Goal: Use online tool/utility: Use online tool/utility

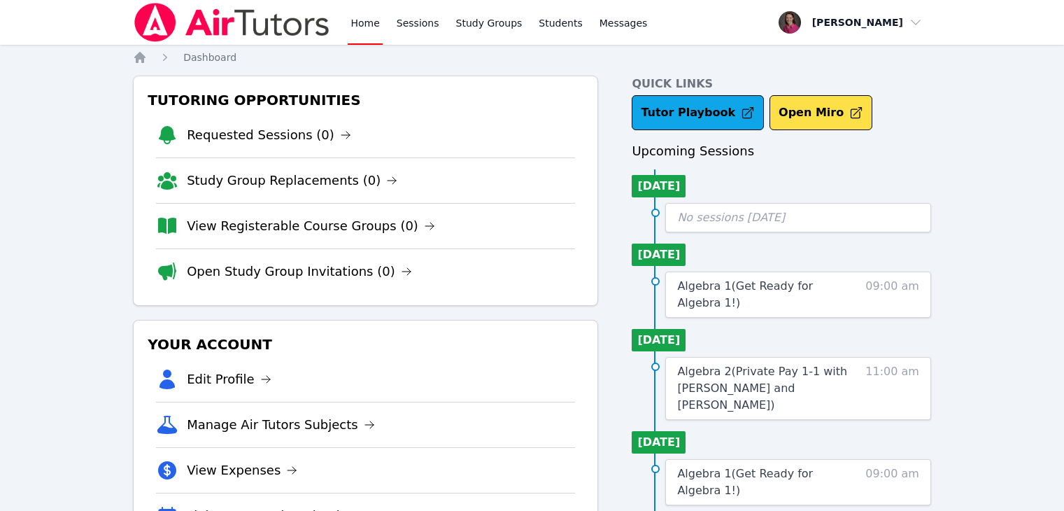
scroll to position [115, 0]
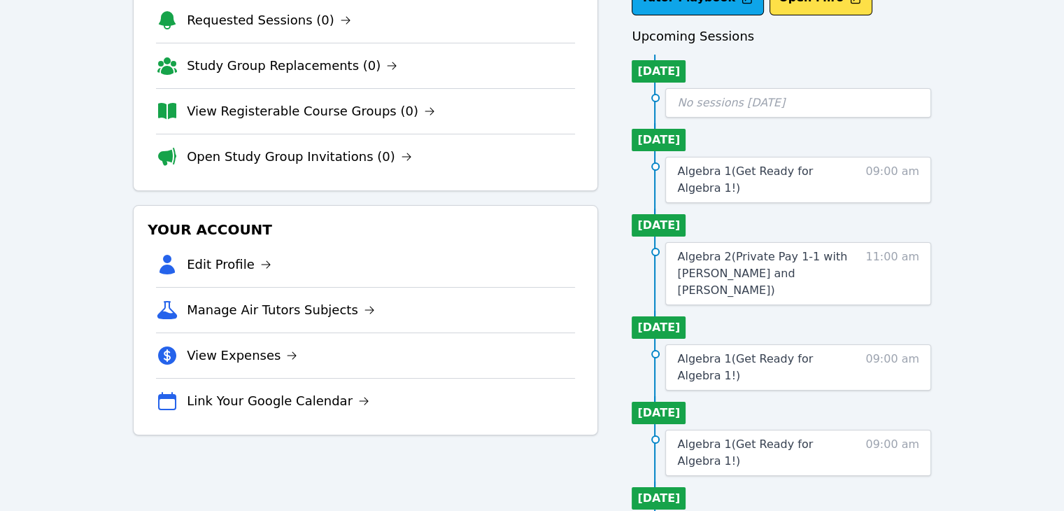
click at [693, 169] on span "Algebra 1 ( Get Ready for Algebra 1! )" at bounding box center [745, 179] width 136 height 30
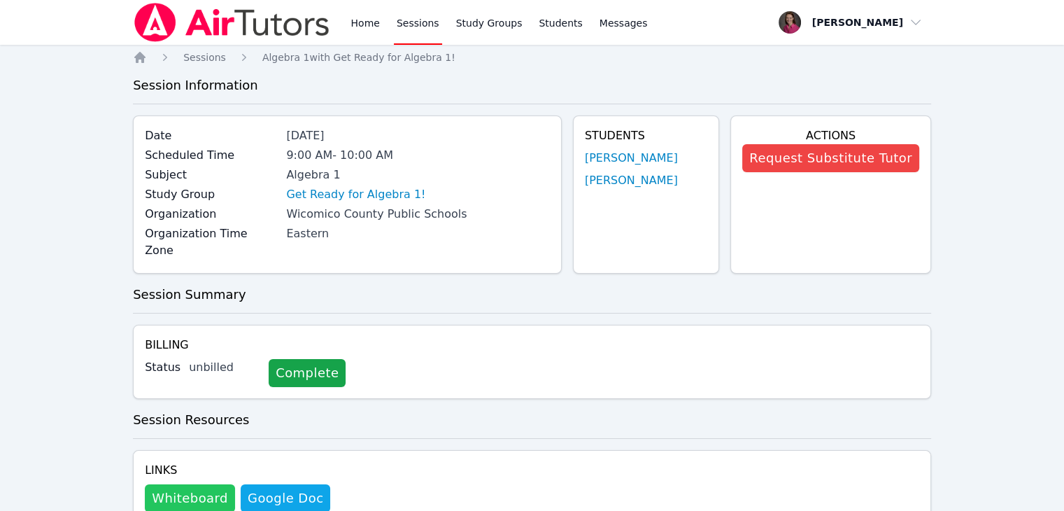
click at [210, 484] on button "Whiteboard" at bounding box center [190, 498] width 90 height 28
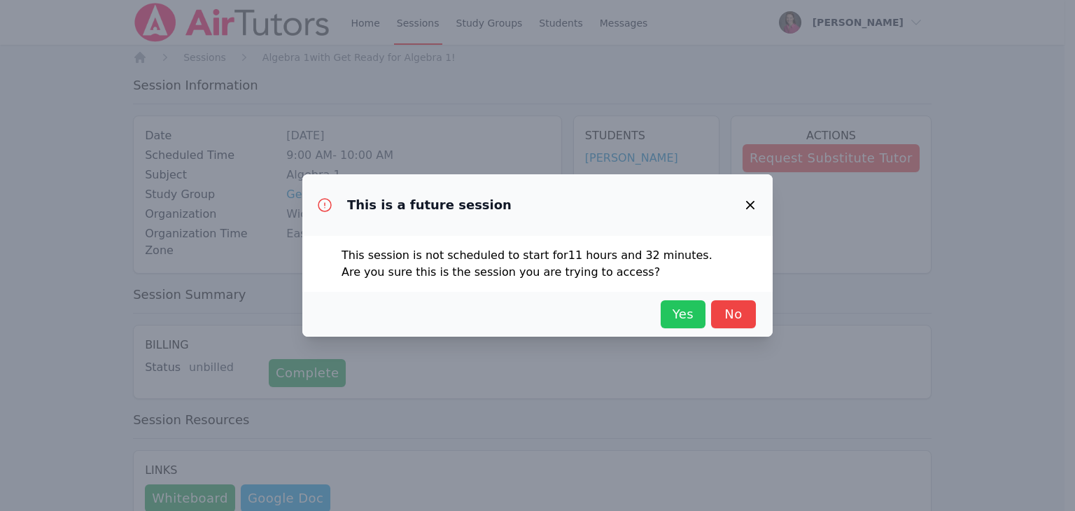
click at [674, 319] on span "Yes" at bounding box center [683, 314] width 31 height 20
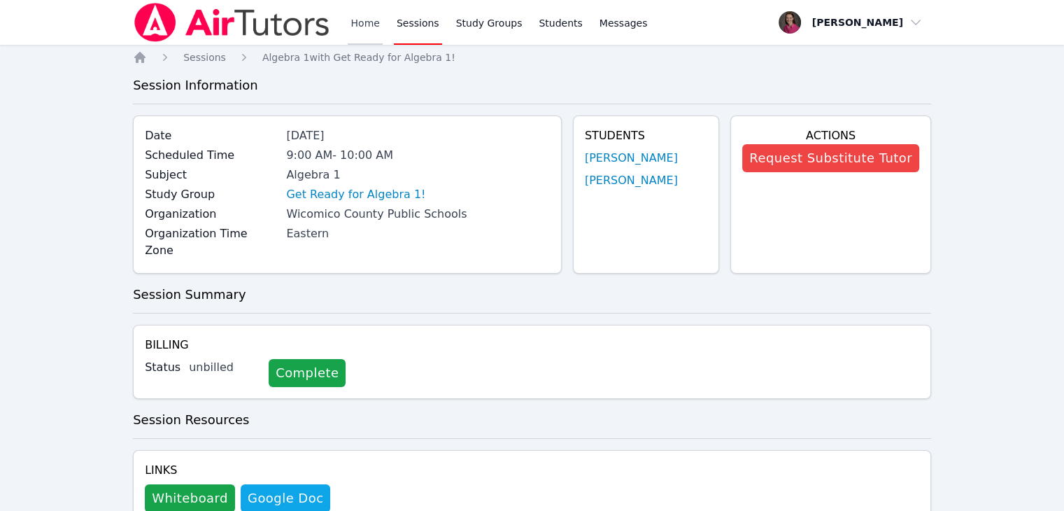
click at [372, 26] on link "Home" at bounding box center [365, 22] width 34 height 45
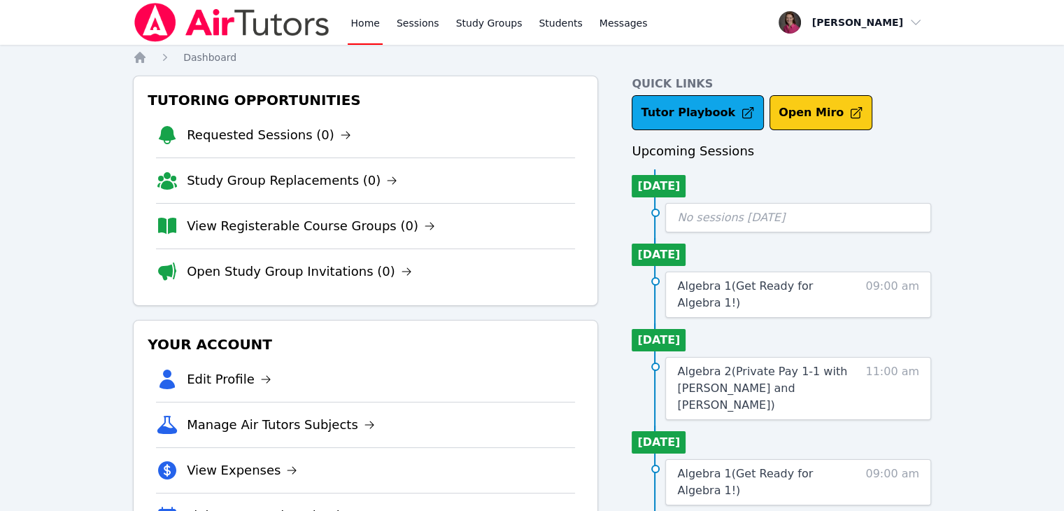
click at [775, 121] on button "Open Miro" at bounding box center [821, 112] width 103 height 35
